Goal: Share content: Share content

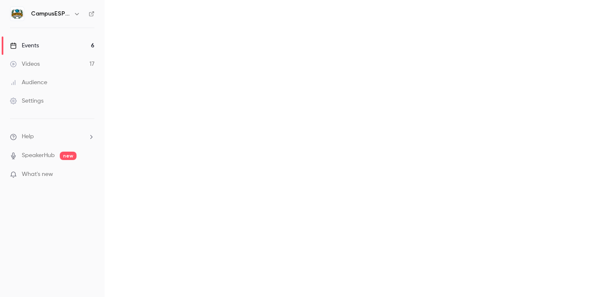
click at [36, 45] on div "Events" at bounding box center [24, 45] width 29 height 8
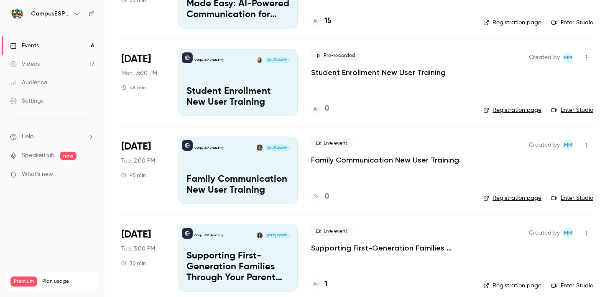
scroll to position [295, 0]
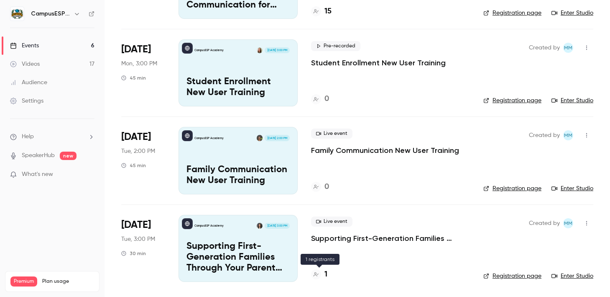
click at [326, 276] on h4 "1" at bounding box center [326, 274] width 3 height 11
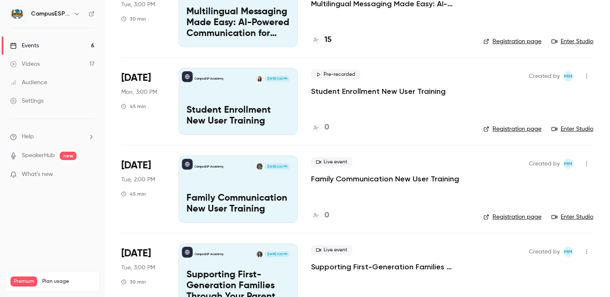
scroll to position [266, 0]
click at [361, 93] on p "Student Enrollment New User Training" at bounding box center [378, 92] width 135 height 10
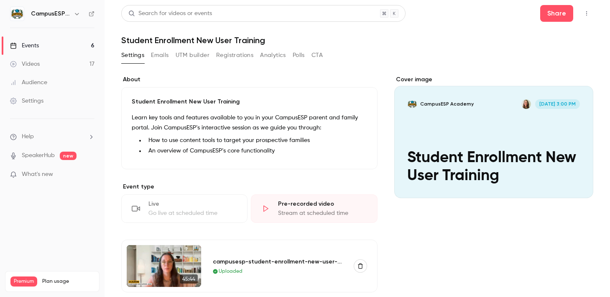
click at [52, 45] on link "Events 6" at bounding box center [52, 45] width 105 height 18
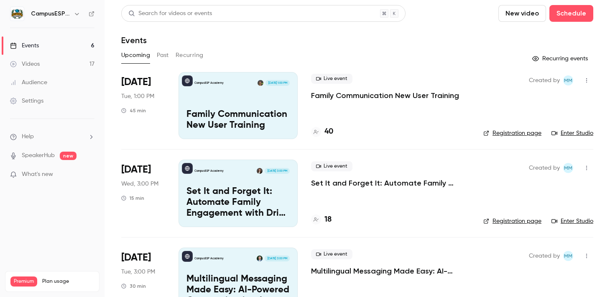
click at [93, 14] on icon at bounding box center [91, 13] width 5 height 5
click at [329, 131] on h4 "40" at bounding box center [329, 131] width 9 height 11
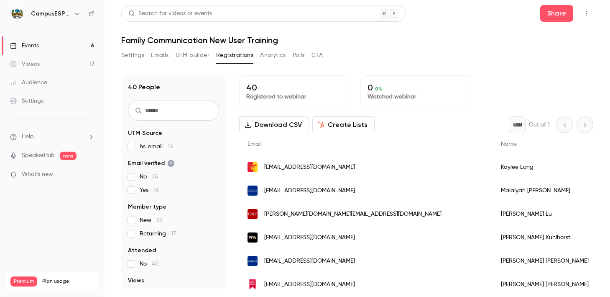
click at [54, 47] on link "Events 6" at bounding box center [52, 45] width 105 height 18
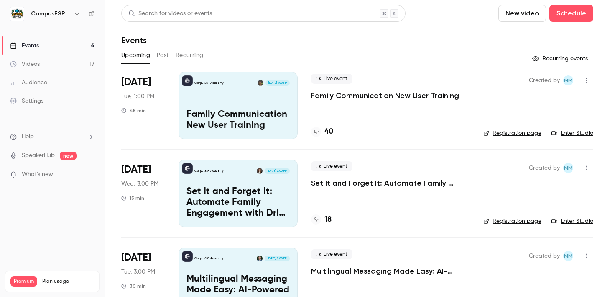
click at [164, 58] on button "Past" at bounding box center [163, 55] width 12 height 13
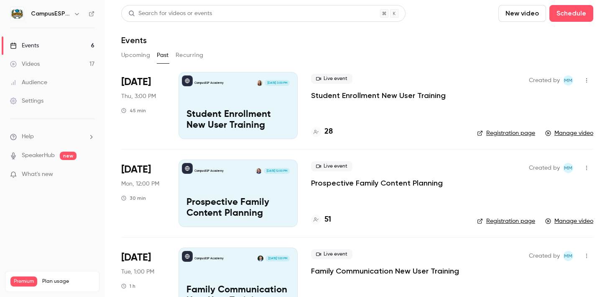
click at [257, 113] on p "Student Enrollment New User Training" at bounding box center [238, 120] width 103 height 22
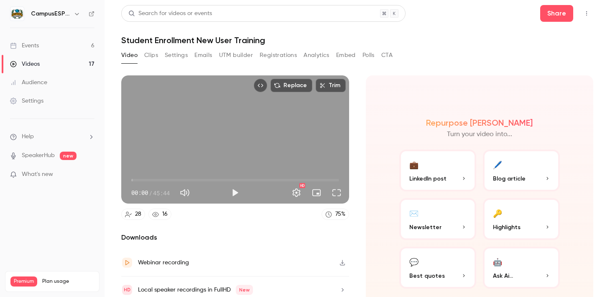
click at [323, 56] on button "Analytics" at bounding box center [317, 55] width 26 height 13
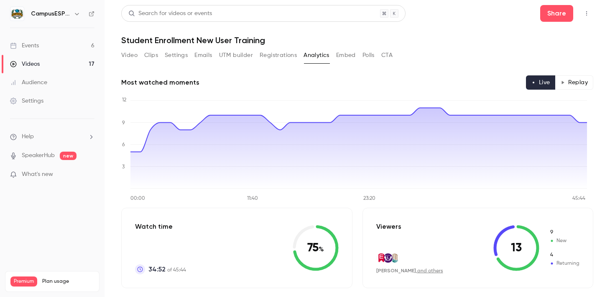
click at [45, 46] on link "Events 6" at bounding box center [52, 45] width 105 height 18
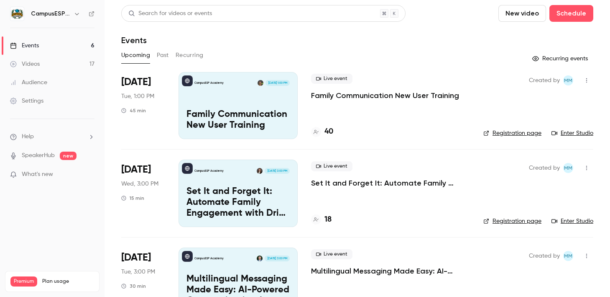
click at [242, 107] on div "CampusESP Academy Sep 23, 1:00 PM Family Communication New User Training" at bounding box center [238, 105] width 119 height 67
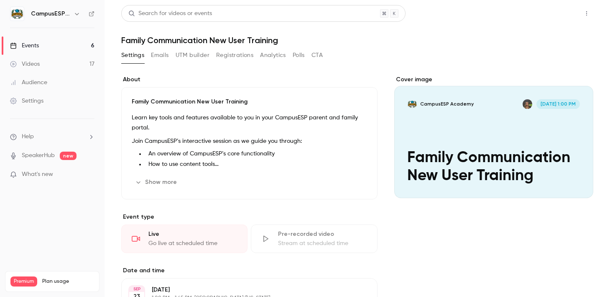
click at [548, 18] on button "Share" at bounding box center [556, 13] width 33 height 17
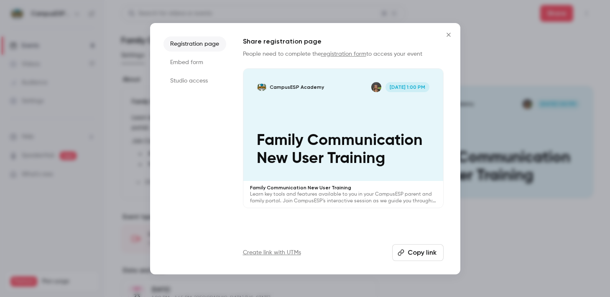
click at [412, 249] on button "Copy link" at bounding box center [417, 252] width 51 height 17
click at [449, 36] on icon "Close" at bounding box center [449, 34] width 10 height 7
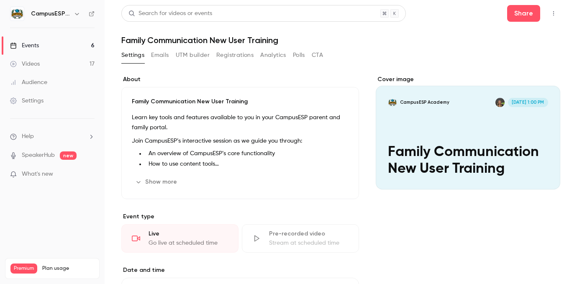
click at [58, 41] on link "Events 6" at bounding box center [52, 45] width 105 height 18
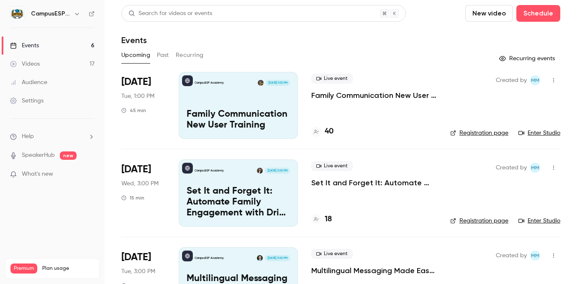
click at [242, 104] on div "CampusESP Academy Sep 23, 1:00 PM Family Communication New User Training" at bounding box center [238, 105] width 119 height 67
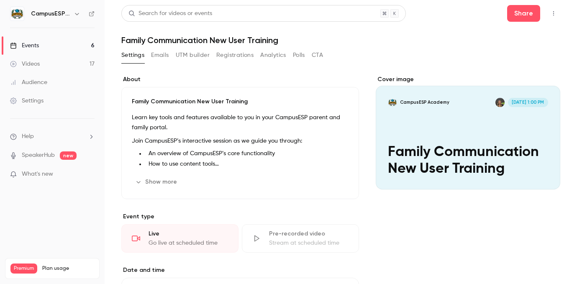
click at [160, 56] on button "Emails" at bounding box center [160, 55] width 18 height 13
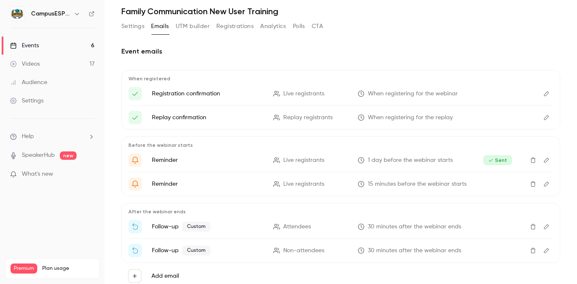
scroll to position [56, 0]
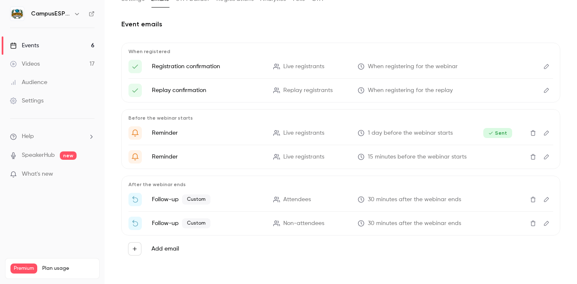
click at [543, 200] on icon "Edit" at bounding box center [546, 200] width 7 height 6
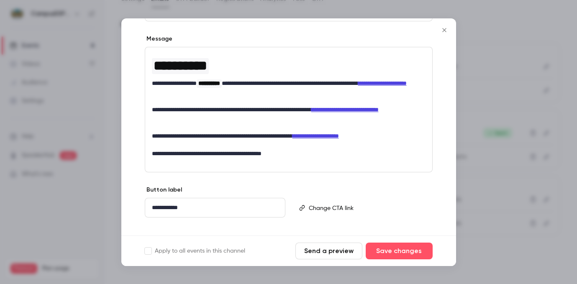
scroll to position [135, 0]
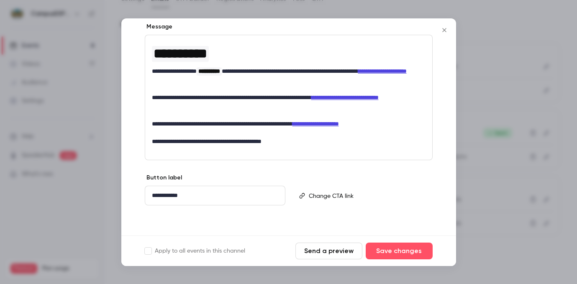
click at [445, 28] on icon "Close" at bounding box center [444, 30] width 10 height 7
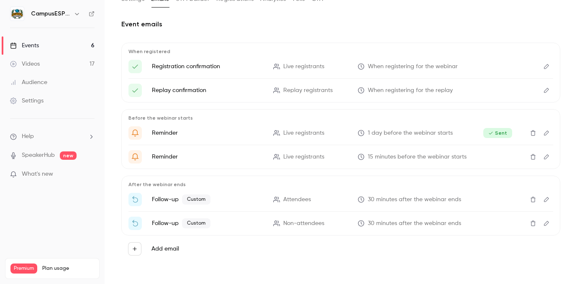
click at [540, 227] on button "Edit" at bounding box center [546, 223] width 13 height 13
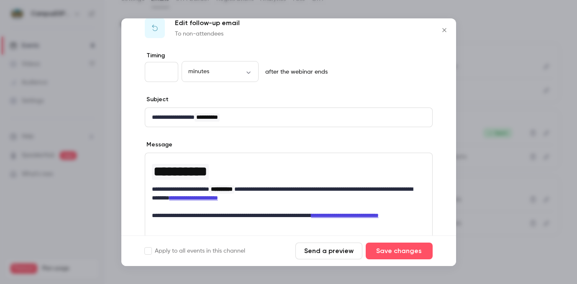
scroll to position [0, 0]
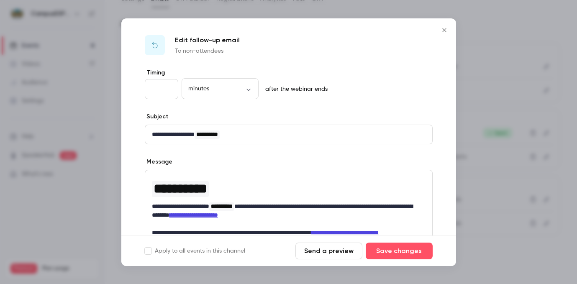
click at [443, 28] on icon "Close" at bounding box center [444, 30] width 10 height 7
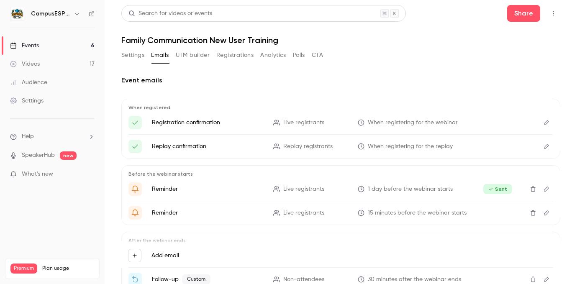
click at [46, 44] on link "Events 6" at bounding box center [52, 45] width 105 height 18
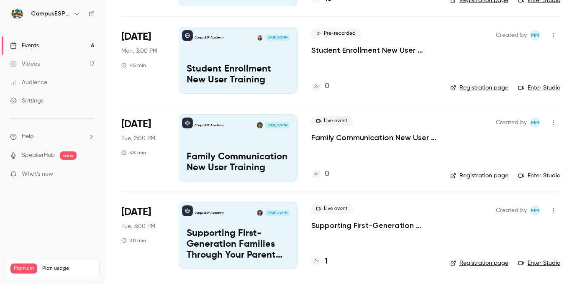
scroll to position [31, 0]
